Goal: Information Seeking & Learning: Learn about a topic

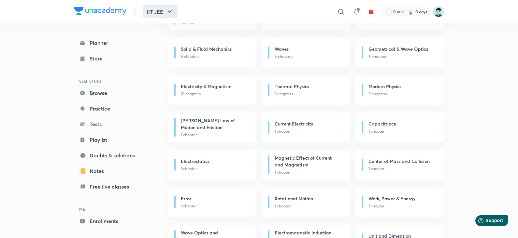
click at [156, 10] on button "IIT JEE" at bounding box center [160, 11] width 35 height 13
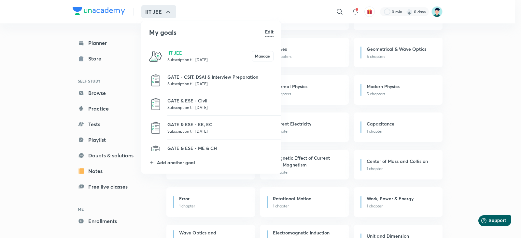
click at [212, 83] on p "Subscription till 8 Jun 2026" at bounding box center [220, 83] width 106 height 7
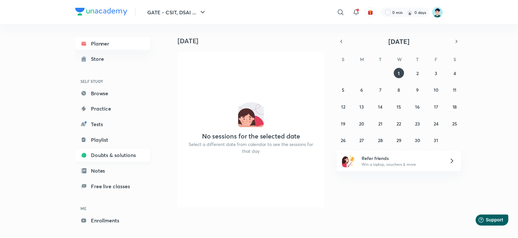
scroll to position [23, 0]
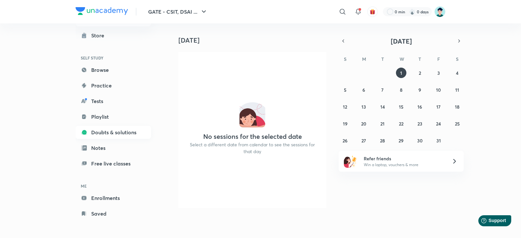
click at [121, 129] on link "Doubts & solutions" at bounding box center [114, 132] width 76 height 13
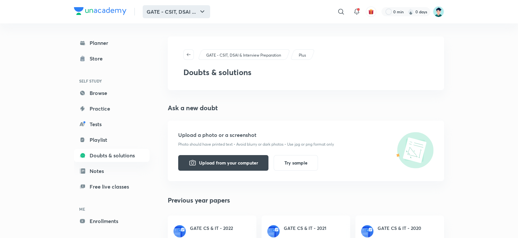
click at [183, 12] on button "GATE - CSIT, DSAI ..." at bounding box center [176, 11] width 67 height 13
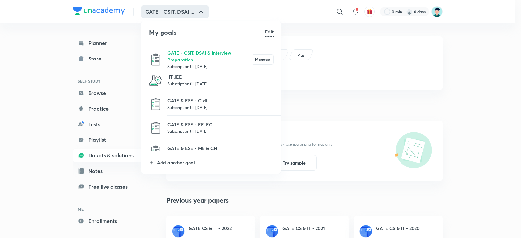
click at [102, 10] on div at bounding box center [260, 119] width 521 height 238
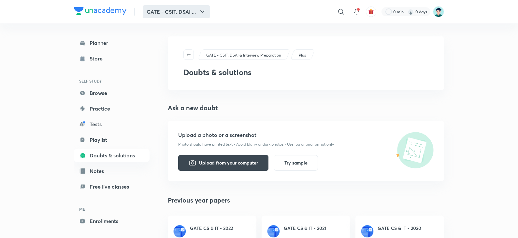
click at [187, 12] on button "GATE - CSIT, DSAI ..." at bounding box center [176, 11] width 67 height 13
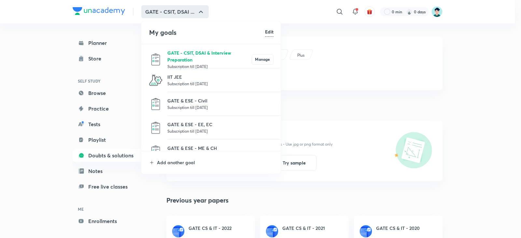
click at [188, 56] on p "GATE - CSIT, DSAI & Interview Preparation" at bounding box center [209, 56] width 84 height 14
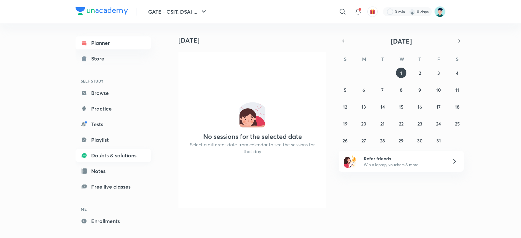
click at [105, 157] on link "Doubts & solutions" at bounding box center [114, 155] width 76 height 13
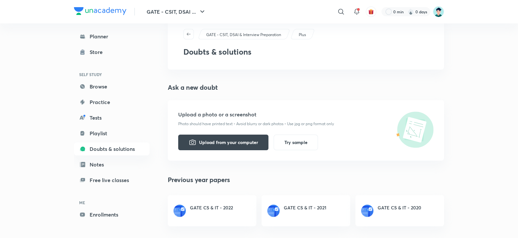
click at [107, 7] on img at bounding box center [100, 11] width 52 height 8
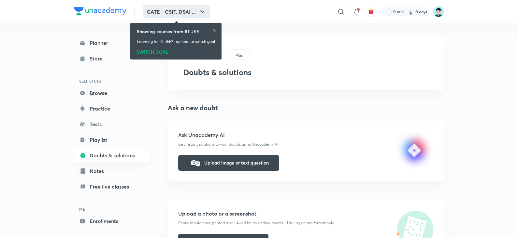
click at [181, 13] on button "GATE - CSIT, DSAI ..." at bounding box center [176, 11] width 67 height 13
click at [198, 6] on button "GATE - CSIT, DSAI ..." at bounding box center [176, 11] width 67 height 13
click at [186, 10] on button "GATE - CSIT, DSAI ..." at bounding box center [176, 11] width 67 height 13
click at [192, 11] on button "GATE - CSIT, DSAI ..." at bounding box center [176, 11] width 67 height 13
click at [200, 11] on icon "button" at bounding box center [202, 12] width 8 height 8
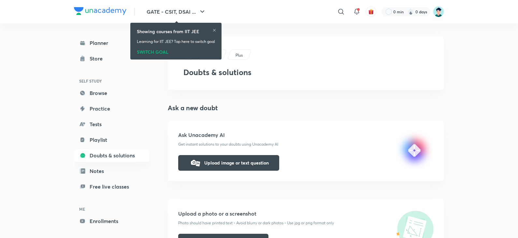
click at [213, 32] on div "Showing courses from IIT JEE" at bounding box center [176, 31] width 78 height 7
